Goal: Transaction & Acquisition: Obtain resource

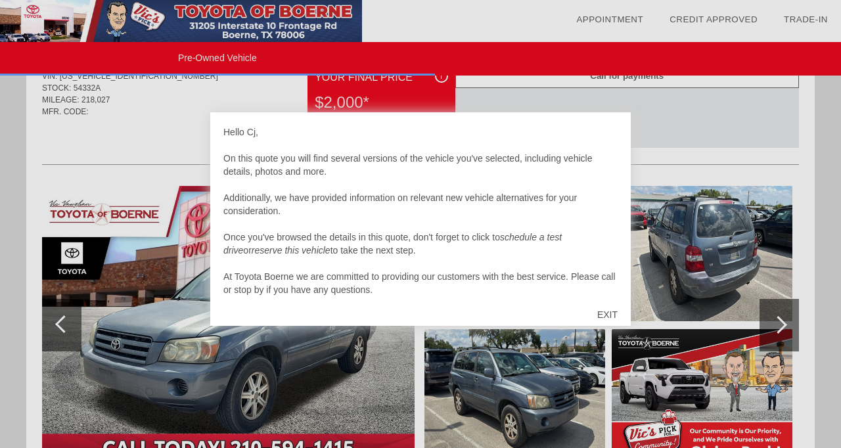
scroll to position [483, 0]
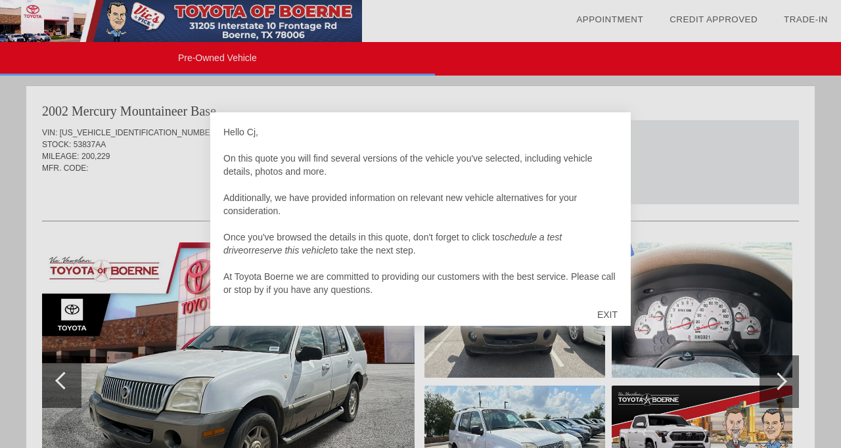
scroll to position [1259, 0]
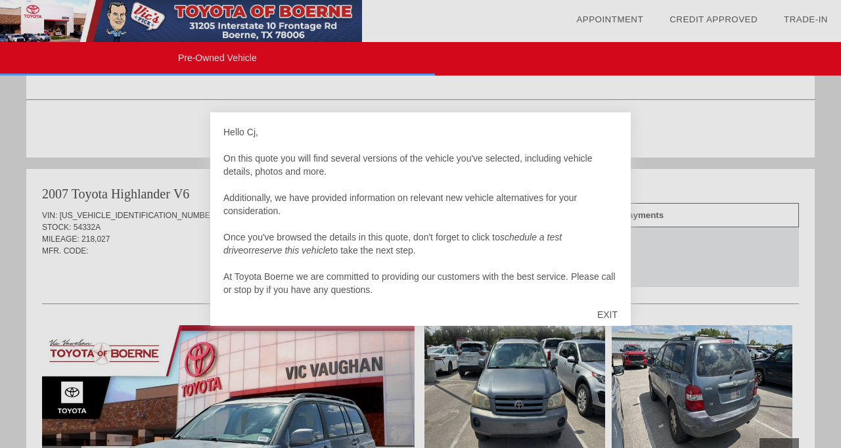
click at [613, 314] on div "EXIT" at bounding box center [607, 314] width 47 height 39
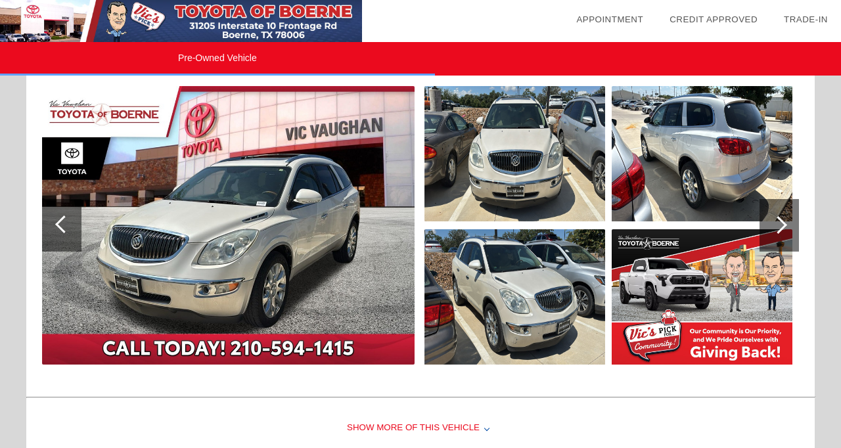
scroll to position [2022, 0]
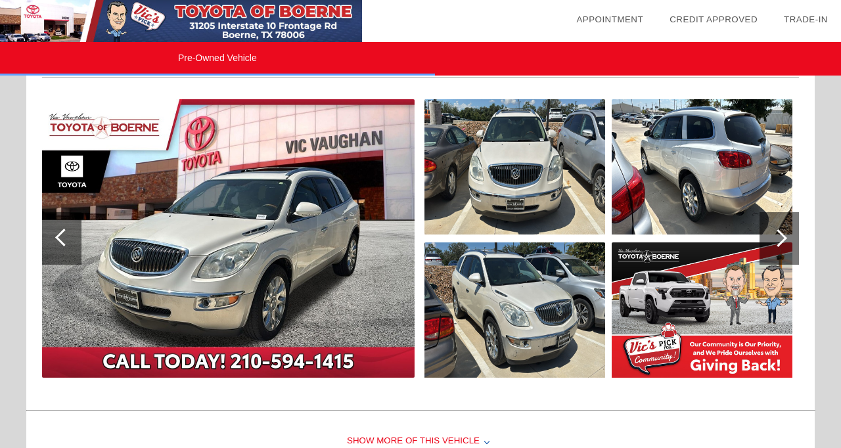
click at [778, 227] on div at bounding box center [779, 238] width 39 height 53
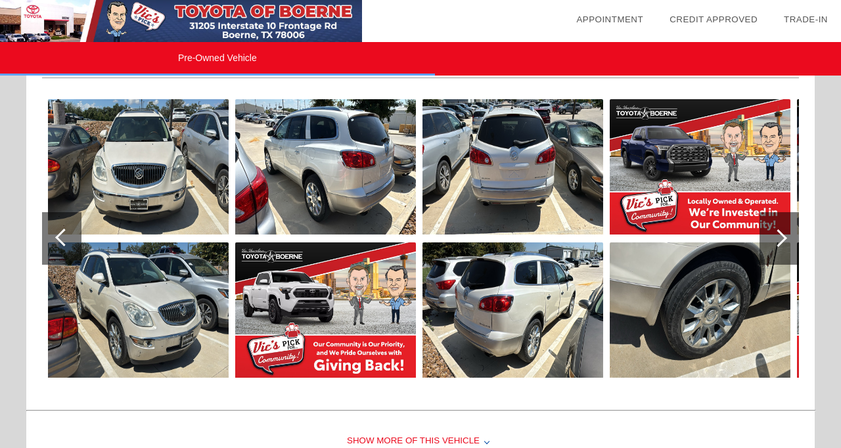
click at [780, 232] on div at bounding box center [779, 238] width 18 height 18
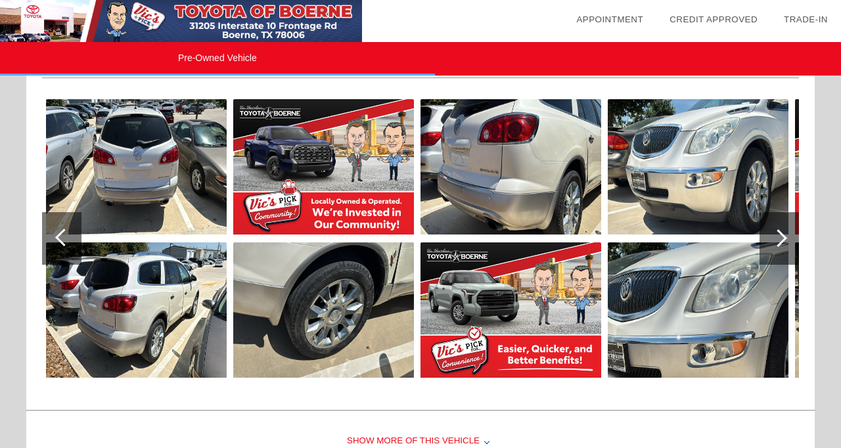
click at [780, 232] on div at bounding box center [779, 238] width 18 height 18
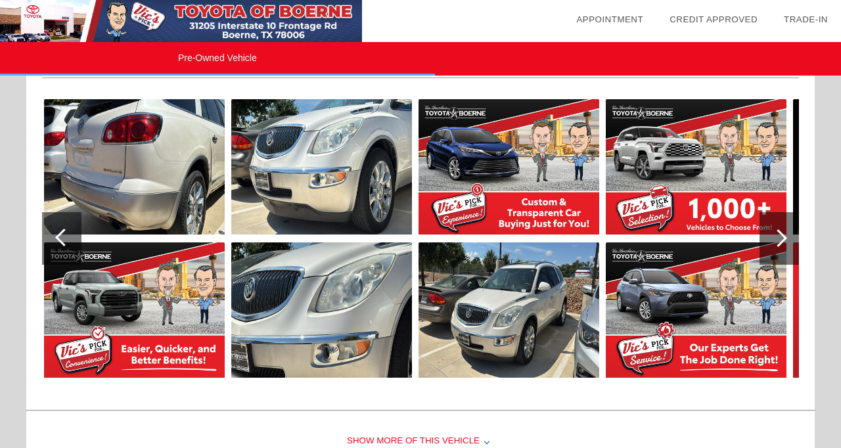
click at [780, 233] on div at bounding box center [779, 238] width 18 height 18
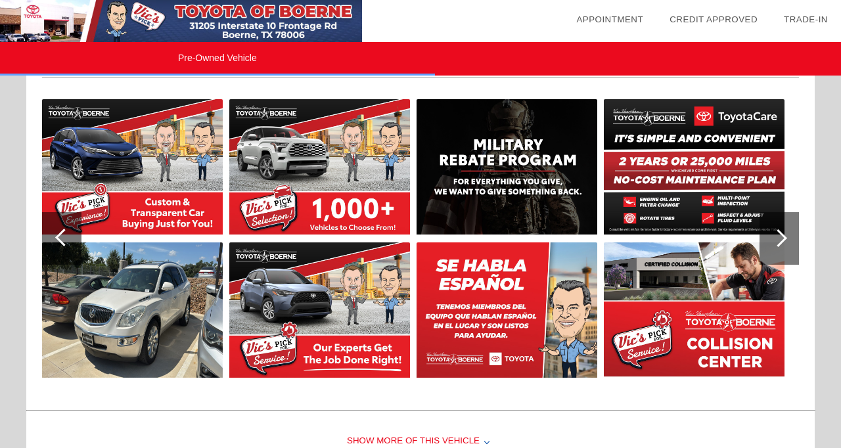
click at [780, 233] on div at bounding box center [779, 238] width 18 height 18
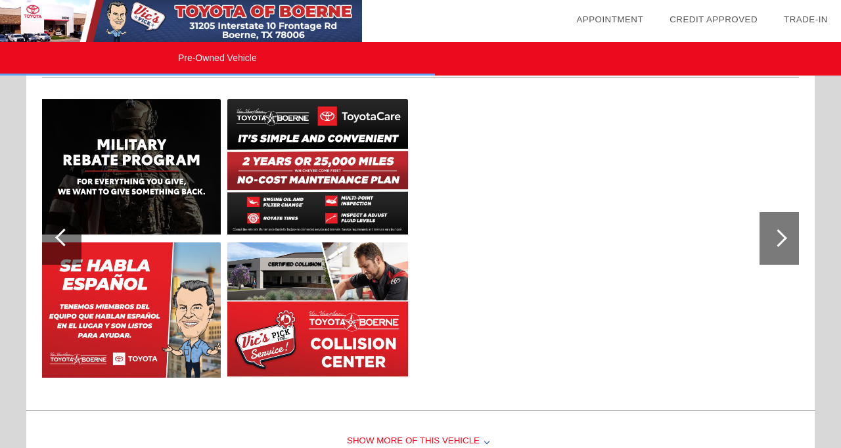
click at [785, 220] on div at bounding box center [779, 238] width 39 height 53
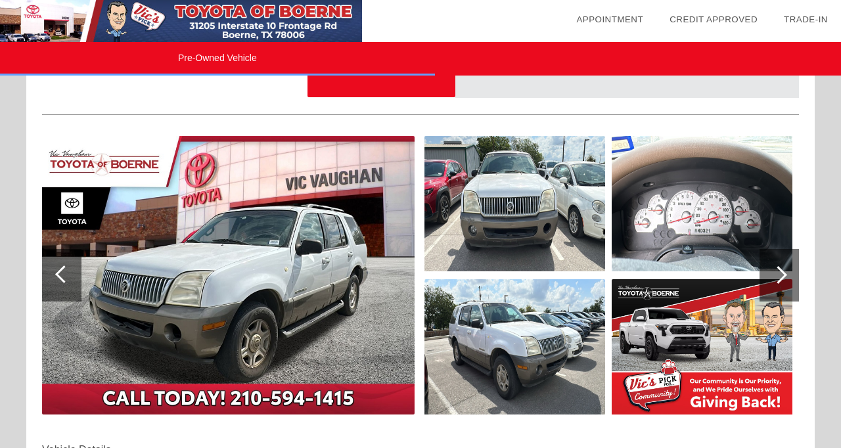
scroll to position [0, 0]
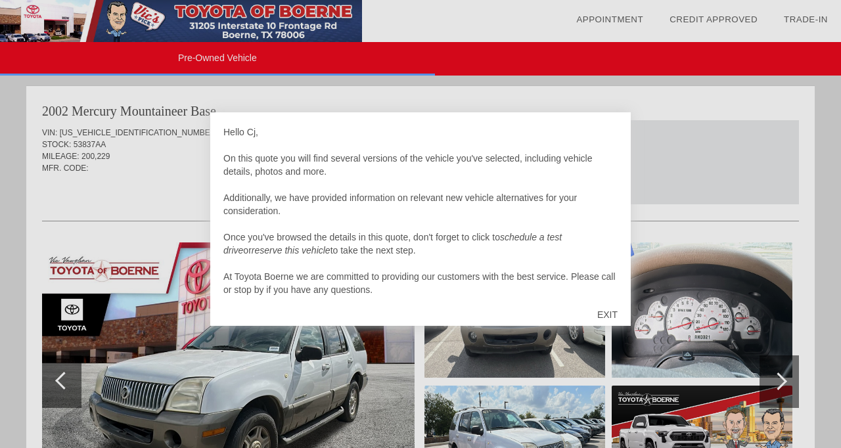
scroll to position [1345, 0]
